Goal: Transaction & Acquisition: Purchase product/service

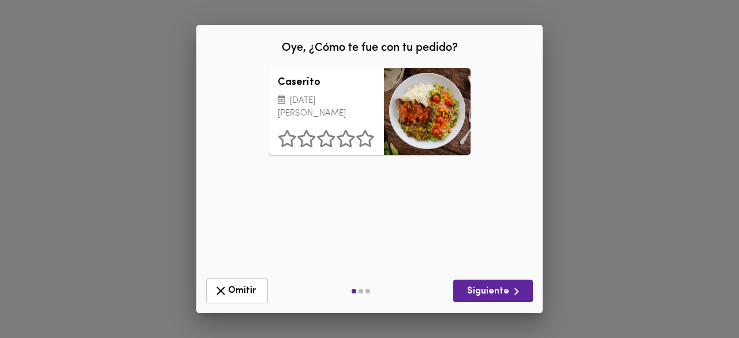
drag, startPoint x: 503, startPoint y: 288, endPoint x: 370, endPoint y: 155, distance: 188.3
click at [370, 155] on div "Oye, ¿Cómo te fue con tu pedido? Caserito Lunes 25 de Agosto ¿Qué deberíamos me…" at bounding box center [369, 169] width 347 height 289
click at [369, 147] on icon at bounding box center [365, 138] width 18 height 17
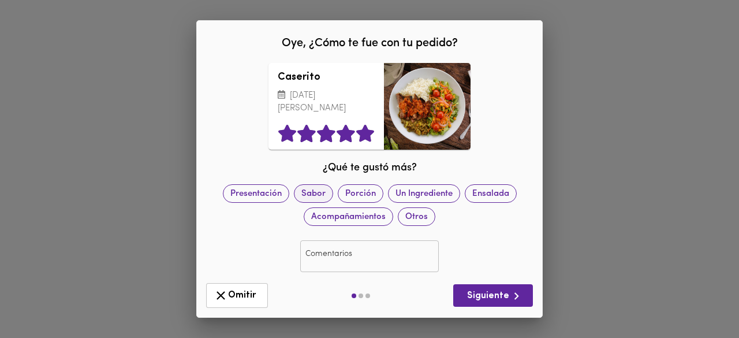
click at [333, 195] on span "Sabor" at bounding box center [314, 193] width 38 height 12
click at [499, 299] on span "Siguiente" at bounding box center [493, 296] width 61 height 14
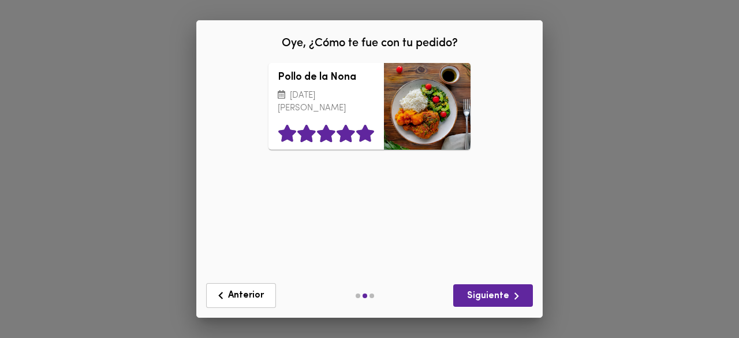
click at [358, 133] on icon at bounding box center [365, 133] width 18 height 17
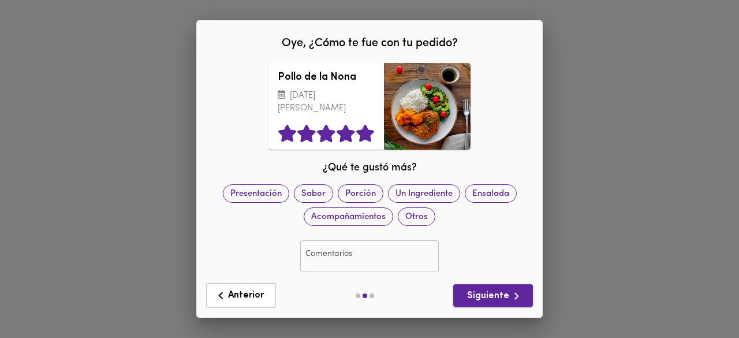
click at [492, 295] on span "Siguiente" at bounding box center [493, 296] width 61 height 14
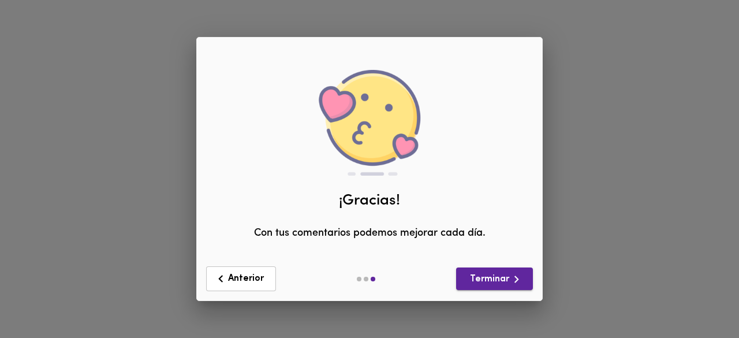
click at [500, 281] on span "Terminar" at bounding box center [495, 279] width 58 height 14
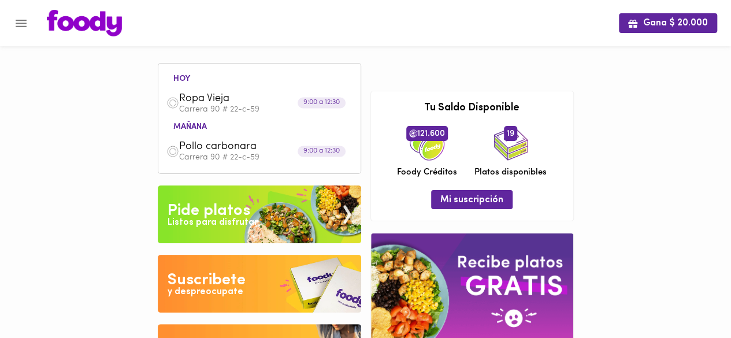
click at [238, 217] on div "Listos para disfrutar" at bounding box center [213, 222] width 90 height 13
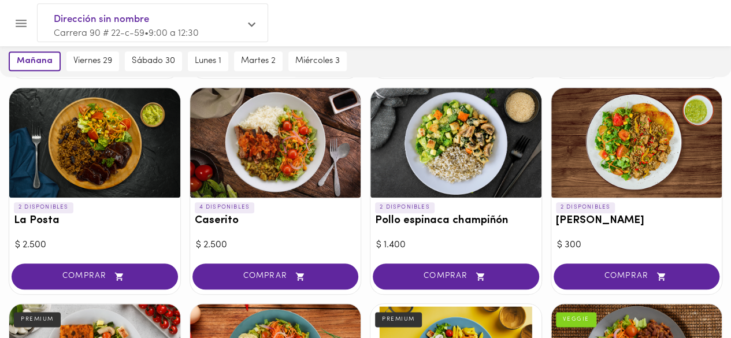
scroll to position [523, 0]
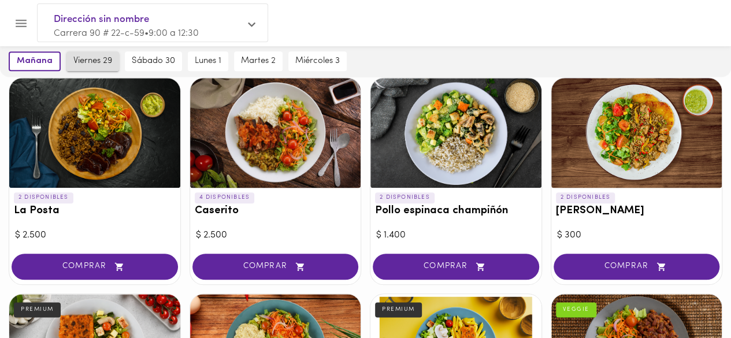
click at [73, 63] on span "viernes 29" at bounding box center [92, 61] width 39 height 10
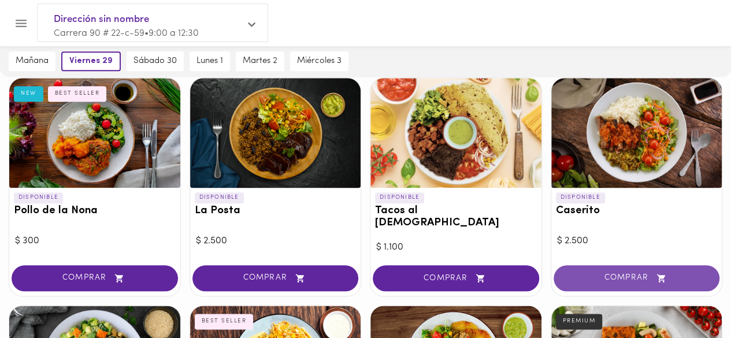
click at [618, 273] on span "COMPRAR" at bounding box center [636, 278] width 137 height 10
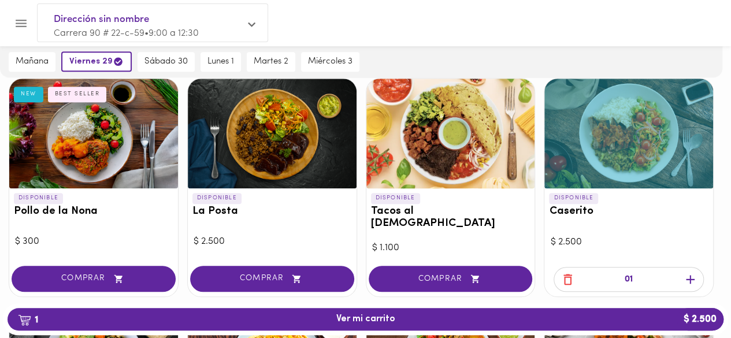
scroll to position [524, 0]
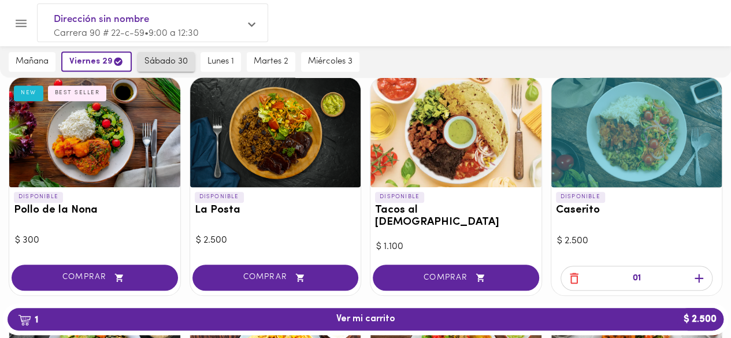
click at [153, 55] on button "sábado 30" at bounding box center [165, 62] width 57 height 20
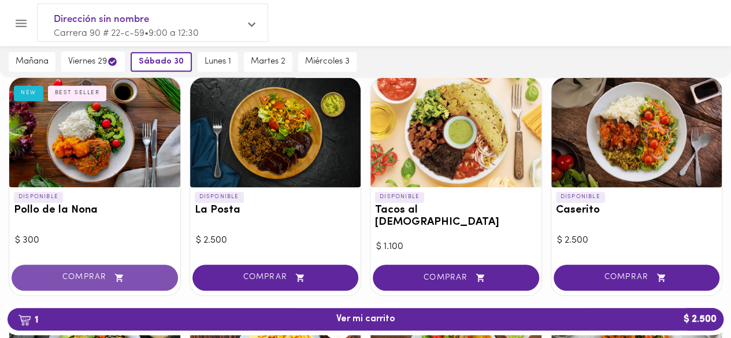
click at [81, 272] on button "COMPRAR" at bounding box center [95, 278] width 166 height 26
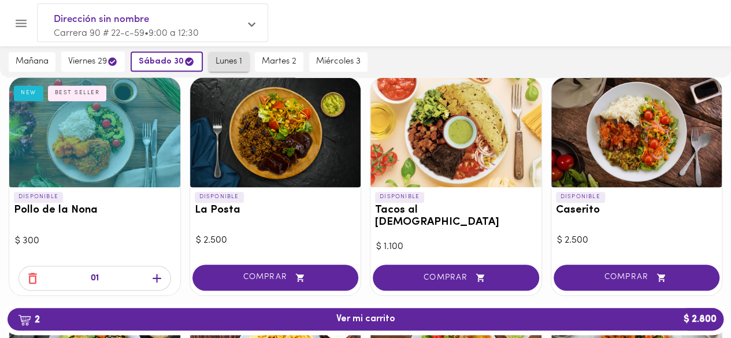
click at [234, 58] on span "lunes 1" at bounding box center [228, 62] width 27 height 10
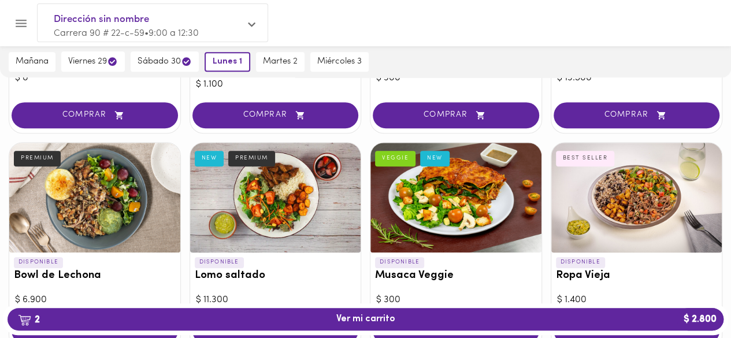
scroll to position [282, 0]
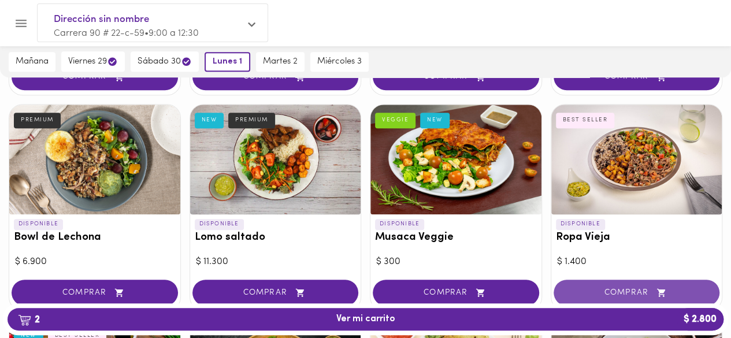
click at [625, 291] on span "COMPRAR" at bounding box center [636, 293] width 137 height 10
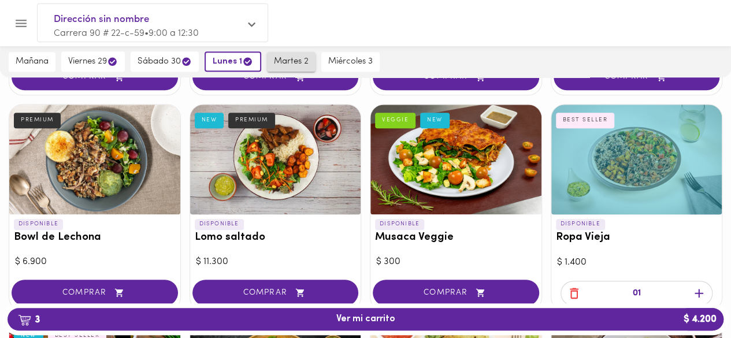
click at [291, 65] on span "martes 2" at bounding box center [291, 62] width 35 height 10
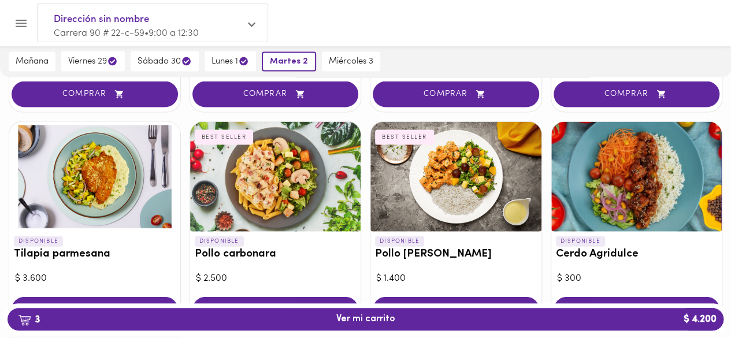
scroll to position [1167, 0]
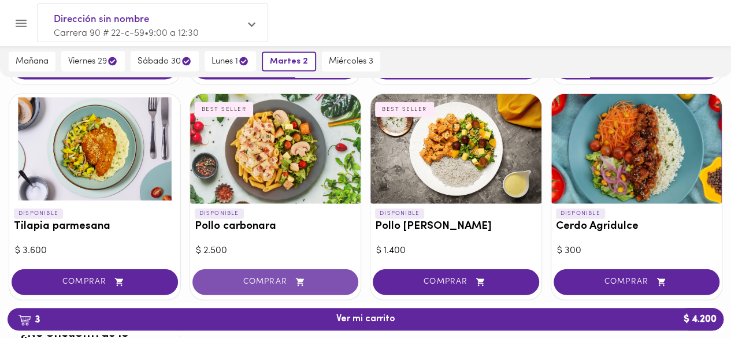
click at [273, 277] on span "COMPRAR" at bounding box center [275, 282] width 137 height 10
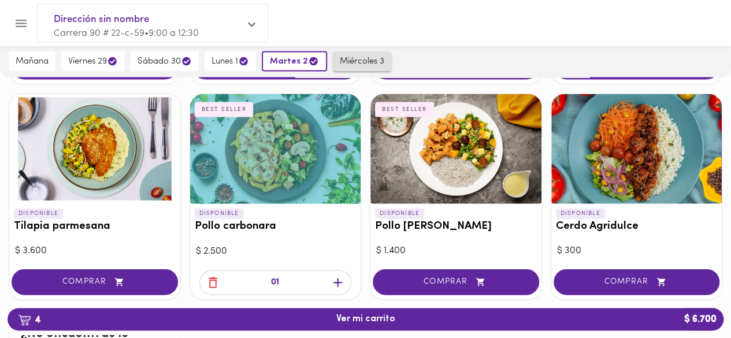
click at [361, 69] on button "miércoles 3" at bounding box center [362, 62] width 58 height 20
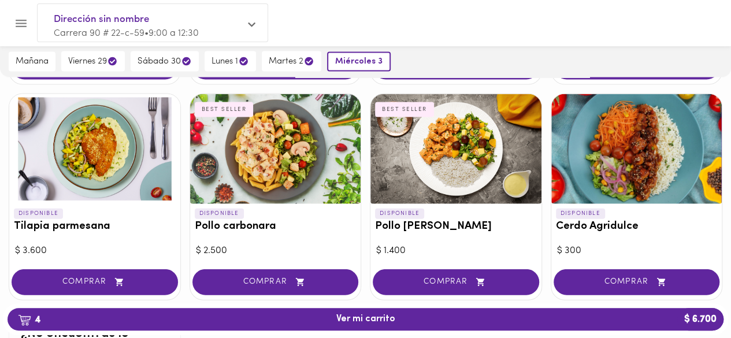
click at [58, 109] on div at bounding box center [94, 149] width 171 height 110
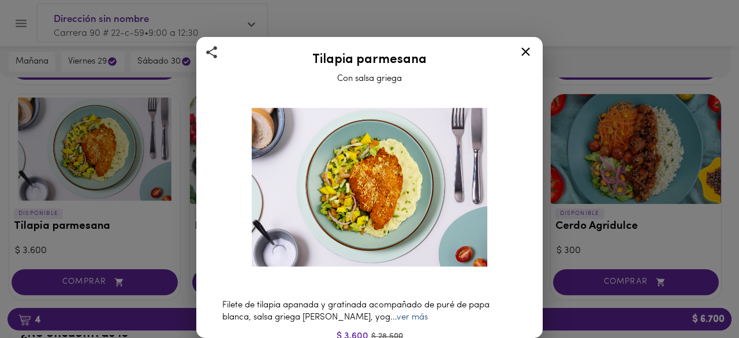
click at [397, 313] on link "ver más" at bounding box center [412, 317] width 31 height 9
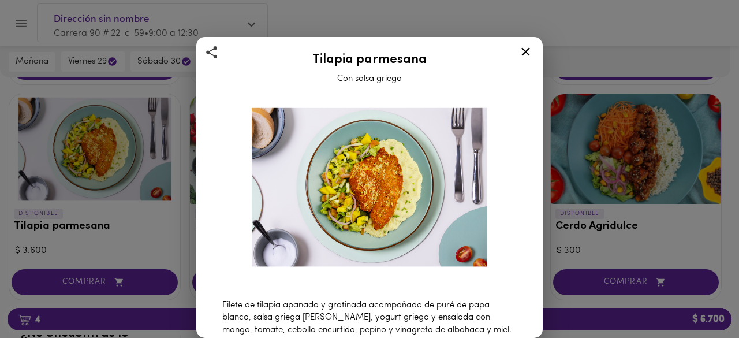
click at [524, 53] on icon at bounding box center [526, 51] width 9 height 9
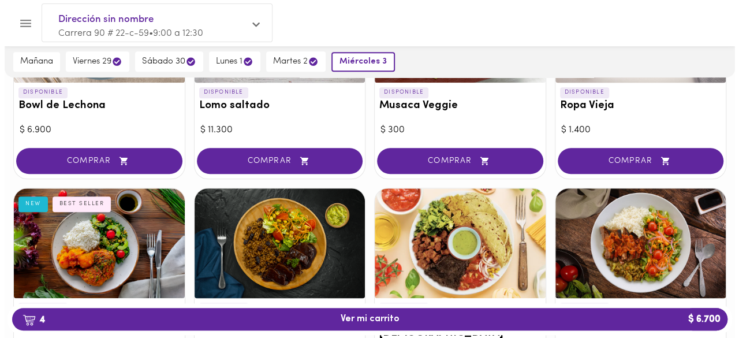
scroll to position [356, 0]
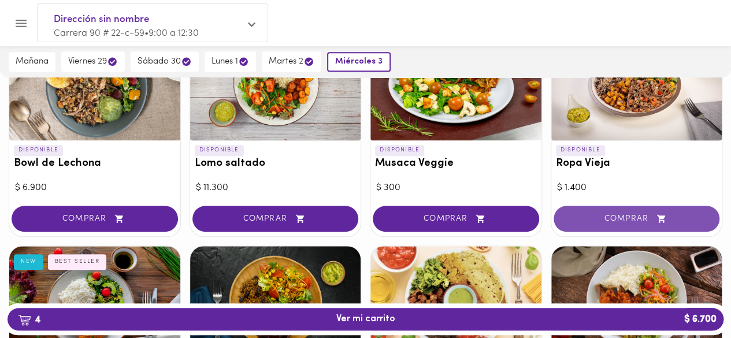
click at [575, 215] on span "COMPRAR" at bounding box center [636, 219] width 137 height 10
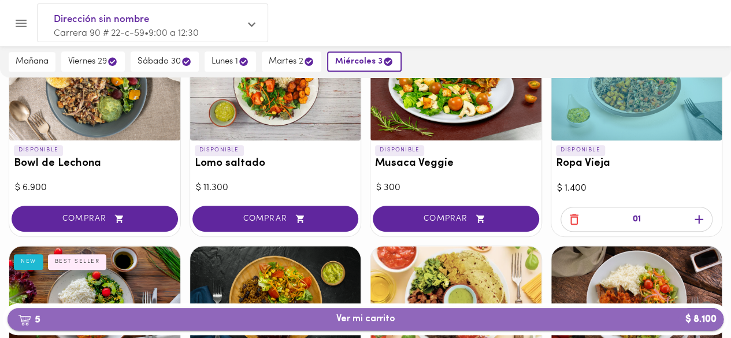
click at [440, 317] on span "5 Ver mi carrito $ 8.100" at bounding box center [365, 319] width 697 height 11
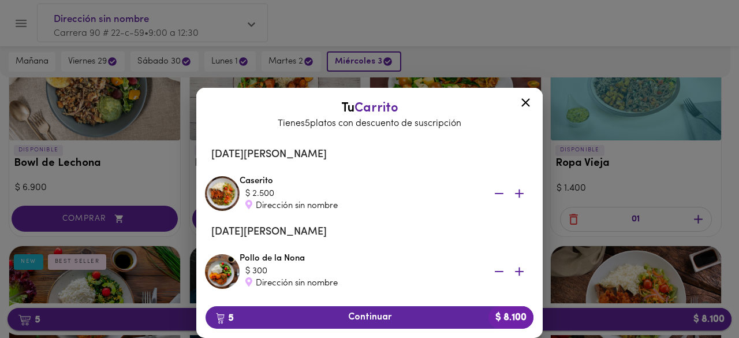
click at [440, 317] on span "5 Continuar $ 8.100" at bounding box center [370, 317] width 310 height 11
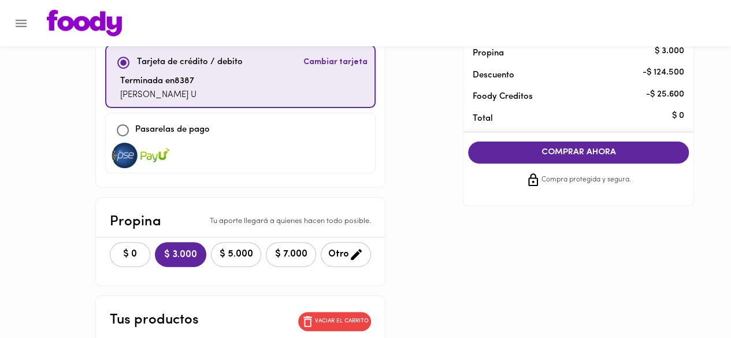
scroll to position [38, 0]
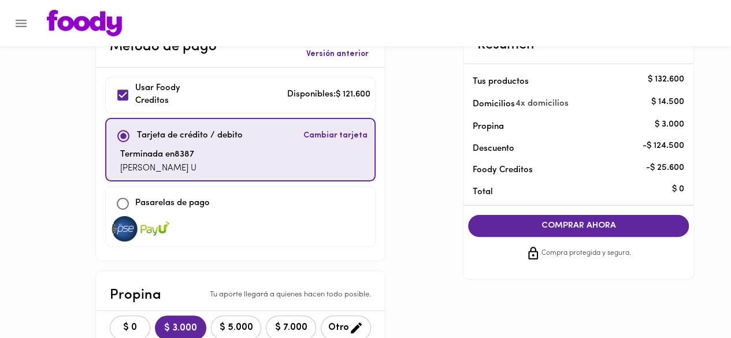
click at [584, 230] on span "COMPRAR AHORA" at bounding box center [578, 226] width 198 height 10
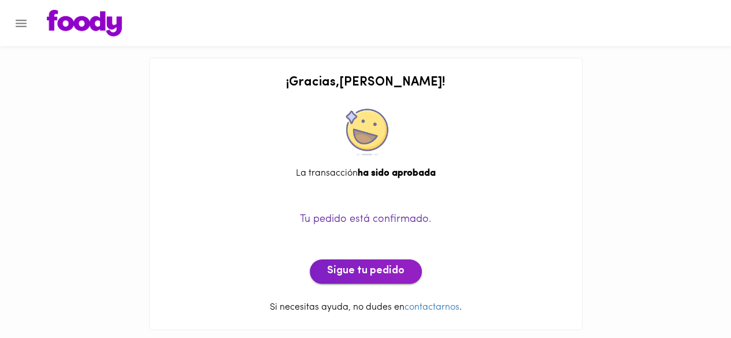
click at [360, 265] on span "Sigue tu pedido" at bounding box center [365, 271] width 77 height 13
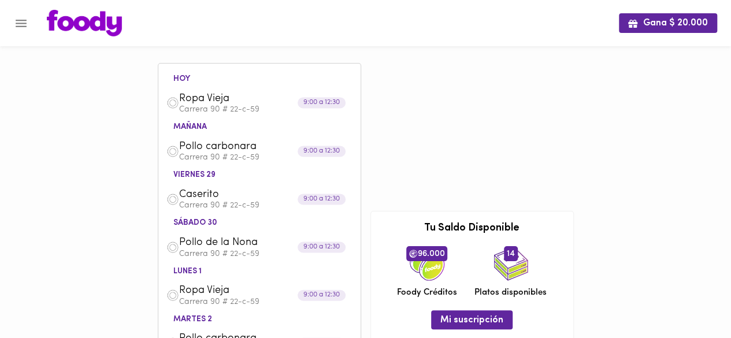
drag, startPoint x: 728, startPoint y: 96, endPoint x: 726, endPoint y: 110, distance: 14.2
click at [726, 110] on div "Gana $ 20.000 hoy Ropa Vieja Carrera 90 # 22-c-59 9:00 a 12:30 mañana Pollo car…" at bounding box center [365, 319] width 731 height 639
